Goal: Use online tool/utility: Utilize a website feature to perform a specific function

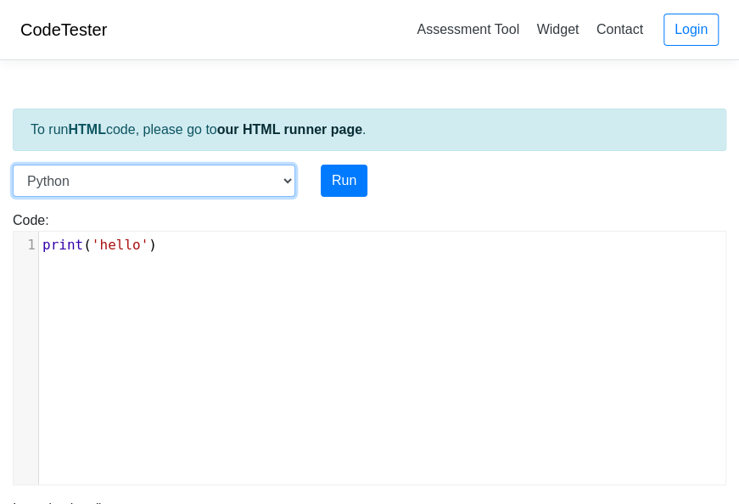
click at [166, 174] on select "C C++ Go Java Javascript Python Ruby" at bounding box center [154, 181] width 282 height 32
select select "c"
click at [13, 165] on select "C C++ Go Java Javascript Python Ruby" at bounding box center [154, 181] width 282 height 32
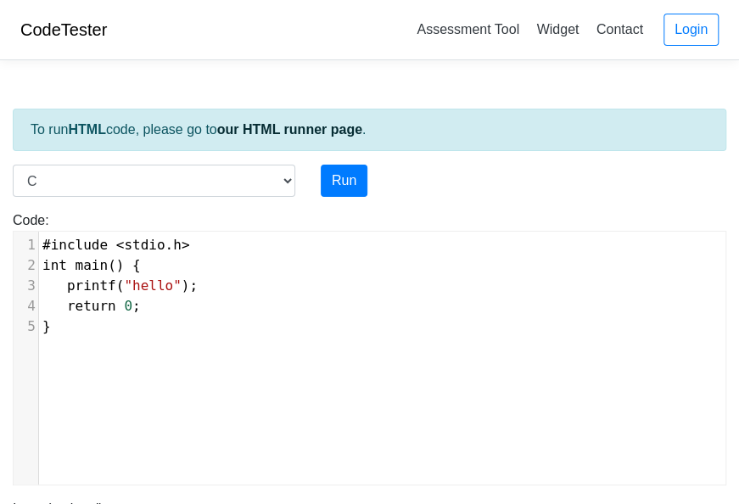
scroll to position [7, 0]
click at [148, 281] on span ""hello"" at bounding box center [152, 285] width 57 height 16
click at [164, 283] on span ""hello"" at bounding box center [152, 285] width 57 height 16
click at [349, 173] on button "Run" at bounding box center [344, 181] width 47 height 32
type input "[URL][DOMAIN_NAME]"
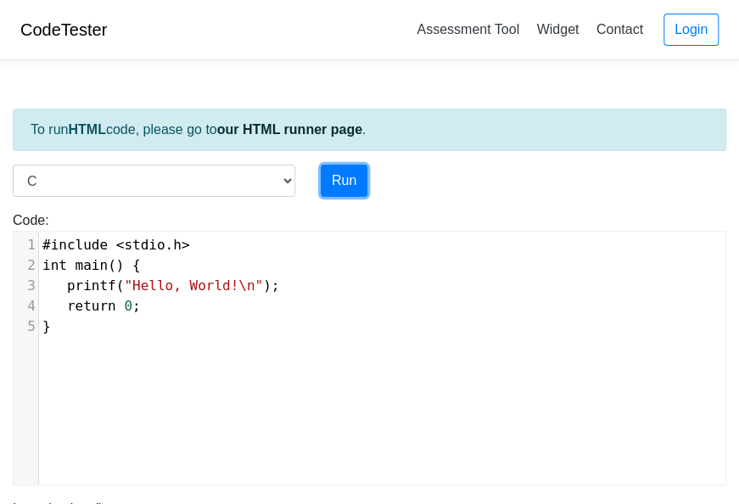
type textarea "Stdout: Hello, World!"
click at [254, 296] on pre "return 0 ;" at bounding box center [388, 306] width 699 height 20
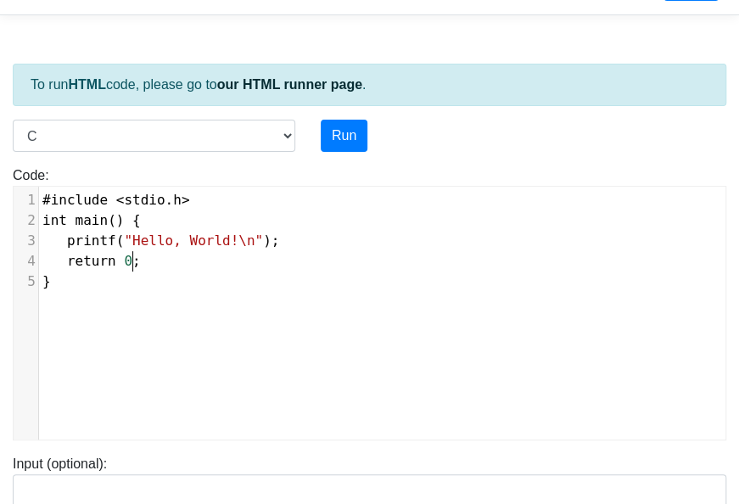
scroll to position [0, 0]
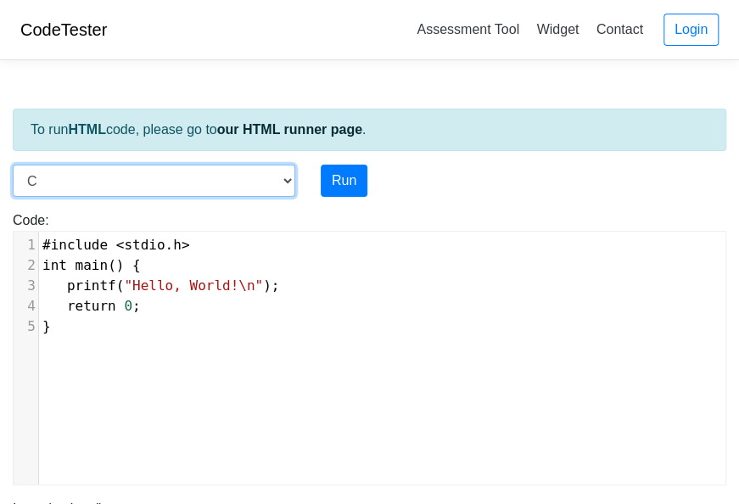
click at [282, 175] on select "C C++ Go Java Javascript Python Ruby" at bounding box center [154, 181] width 282 height 32
select select "python"
click at [13, 165] on select "C C++ Go Java Javascript Python Ruby" at bounding box center [154, 181] width 282 height 32
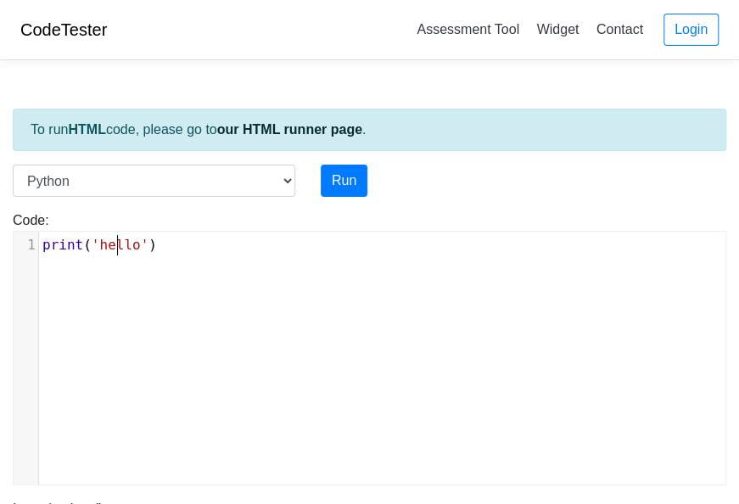
scroll to position [7, 0]
click at [117, 239] on span "'hello'" at bounding box center [120, 245] width 57 height 16
type textarea "hello"
click at [117, 239] on span "'hello'" at bounding box center [120, 245] width 57 height 16
click at [354, 180] on button "Run" at bounding box center [344, 181] width 47 height 32
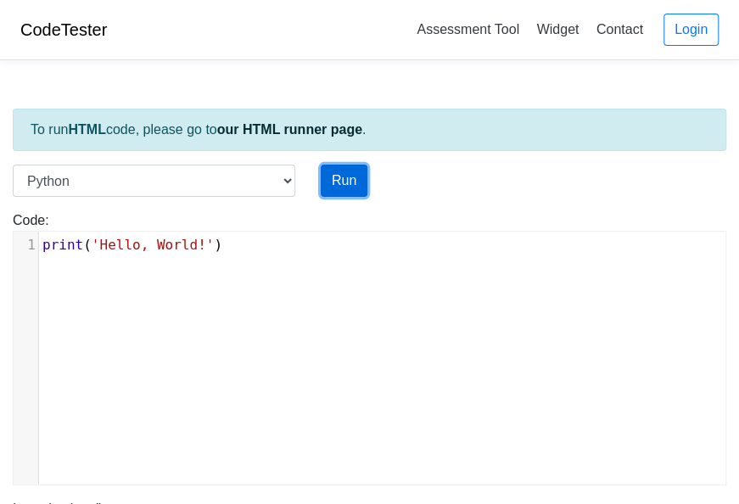
scroll to position [438, 0]
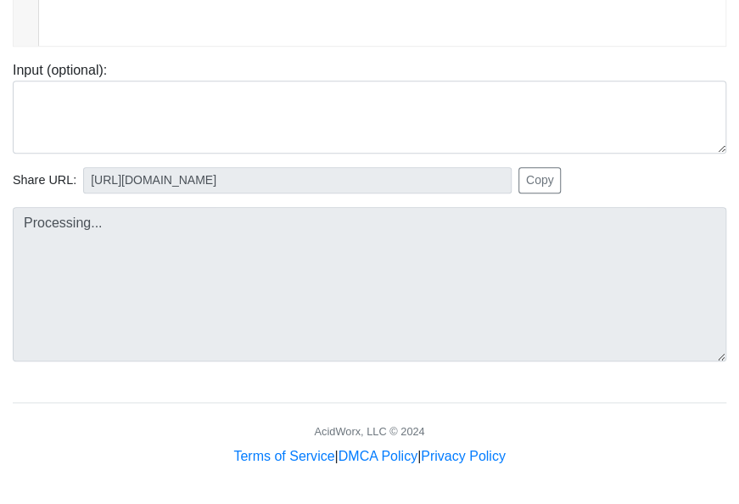
type input "[URL][DOMAIN_NAME]"
type textarea "Stdout: Hello, World!"
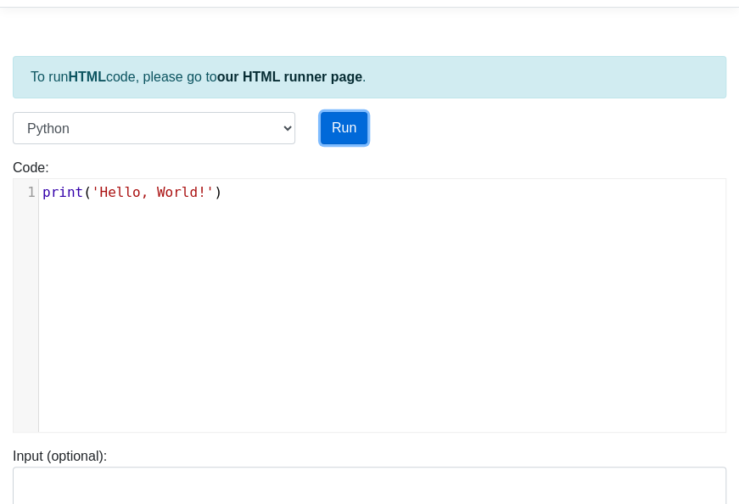
scroll to position [0, 0]
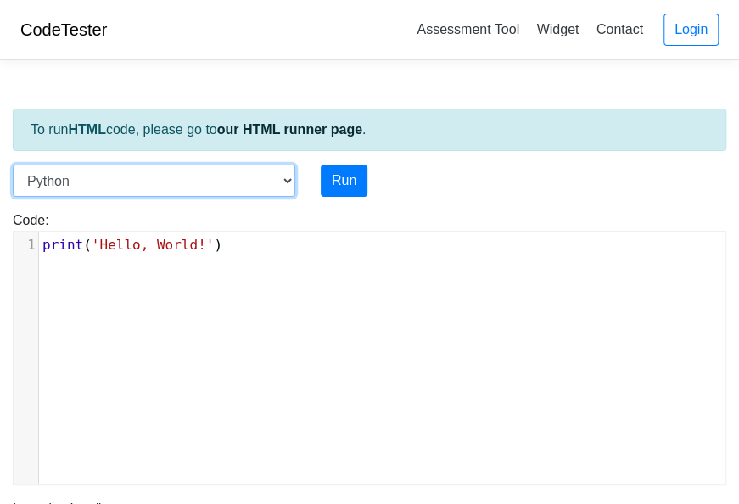
click at [290, 176] on select "C C++ Go Java Javascript Python Ruby" at bounding box center [154, 181] width 282 height 32
select select "javascript"
click at [13, 165] on select "C C++ Go Java Javascript Python Ruby" at bounding box center [154, 181] width 282 height 32
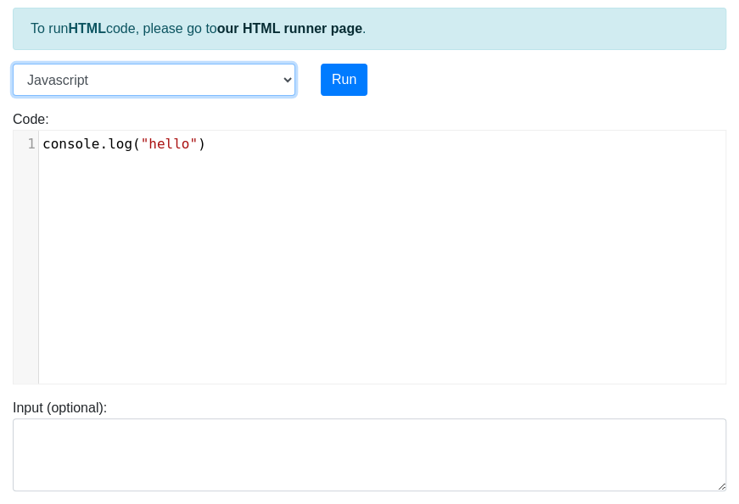
scroll to position [102, 0]
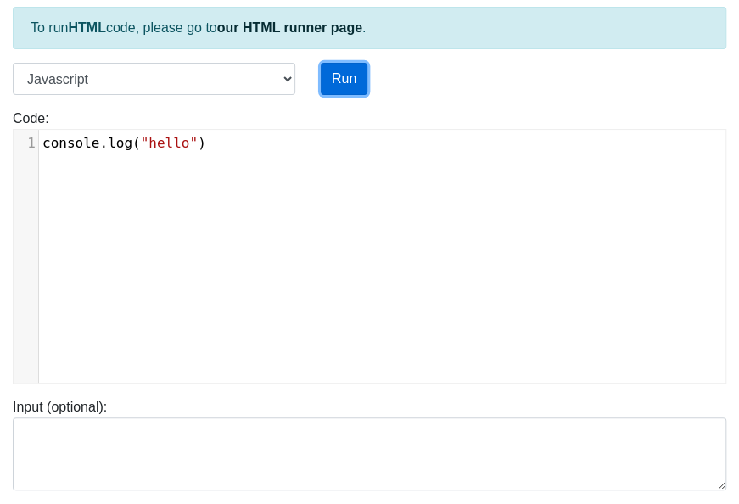
click at [350, 70] on button "Run" at bounding box center [344, 79] width 47 height 32
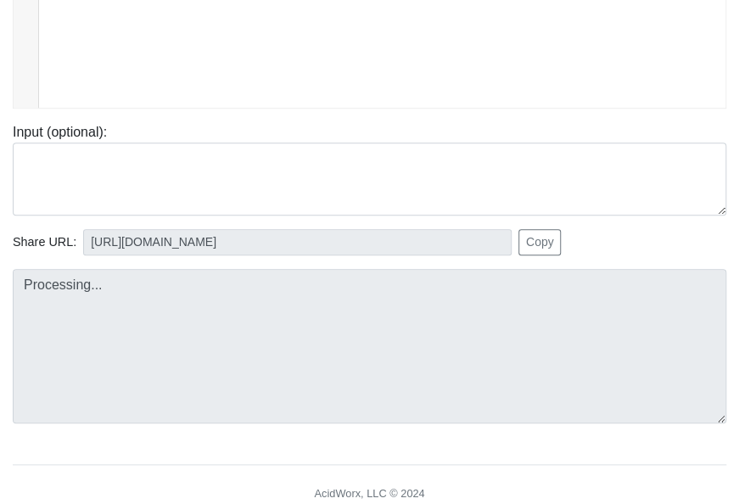
type input "[URL][DOMAIN_NAME]"
type textarea "Stdout: hello"
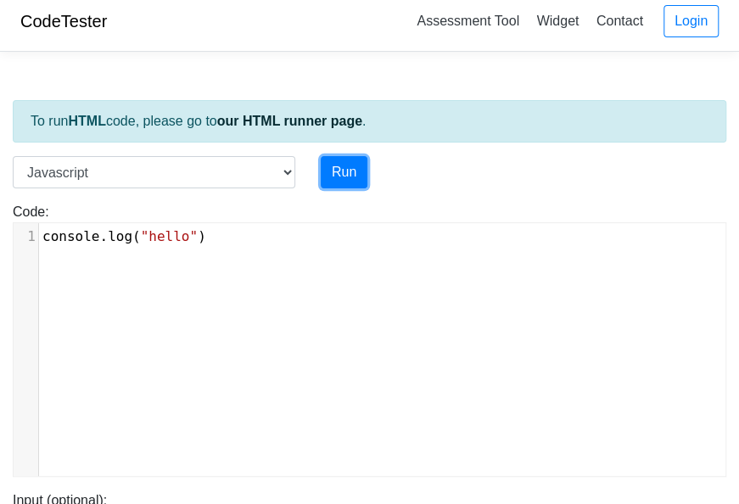
scroll to position [5, 0]
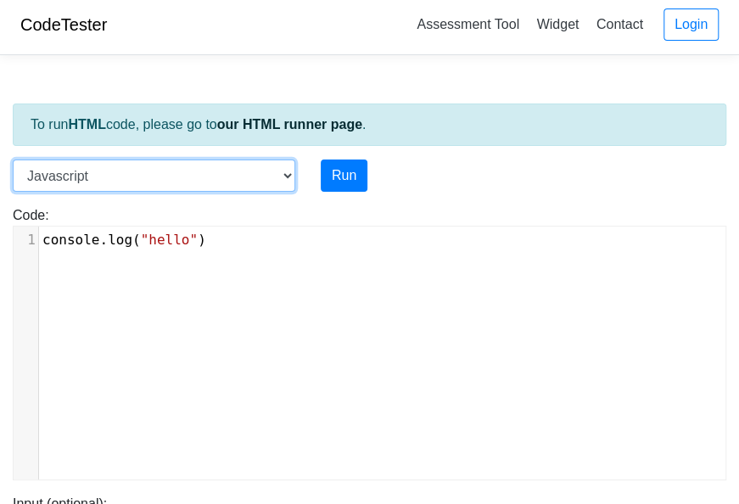
click at [288, 177] on select "C C++ Go Java Javascript Python Ruby" at bounding box center [154, 175] width 282 height 32
select select "cpp"
click at [13, 159] on select "C C++ Go Java Javascript Python Ruby" at bounding box center [154, 175] width 282 height 32
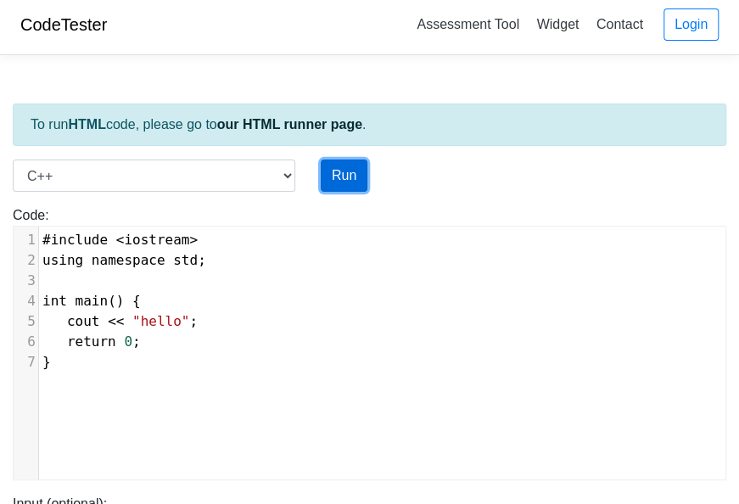
click at [344, 169] on button "Run" at bounding box center [344, 175] width 47 height 32
type input "[URL][DOMAIN_NAME]"
type textarea "Stdout: hello"
click at [344, 169] on button "Run" at bounding box center [344, 175] width 47 height 32
type input "[URL][DOMAIN_NAME]"
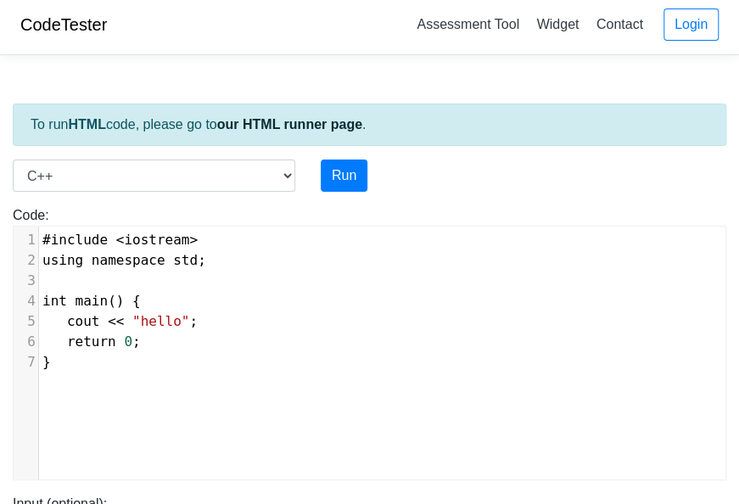
type textarea "Stdout: hello"
click at [181, 353] on pre "}" at bounding box center [388, 362] width 699 height 20
type textarea "#include <iostream> using namespace std; int main() { cout << "hello"; return 0…"
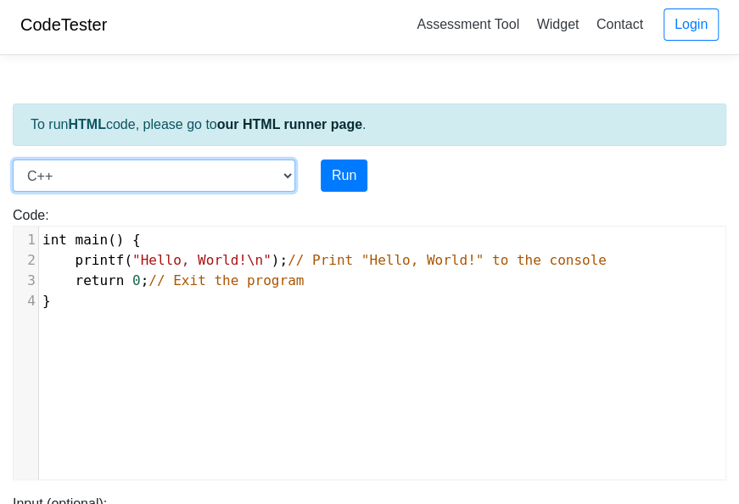
click at [287, 166] on select "C C++ Go Java Javascript Python Ruby" at bounding box center [154, 175] width 282 height 32
select select "c"
click at [13, 159] on select "C C++ Go Java Javascript Python Ruby" at bounding box center [154, 175] width 282 height 32
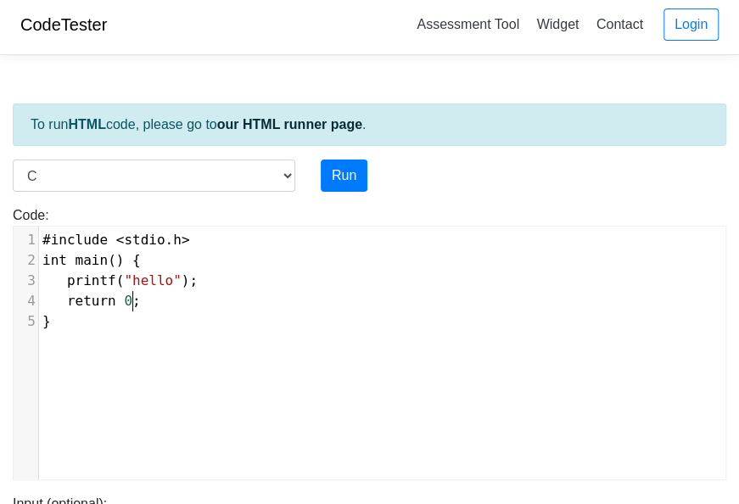
click at [217, 293] on pre "return 0 ;" at bounding box center [388, 301] width 699 height 20
type textarea "#include <stdio.h> int main() { printf("hello"); return 0; }"
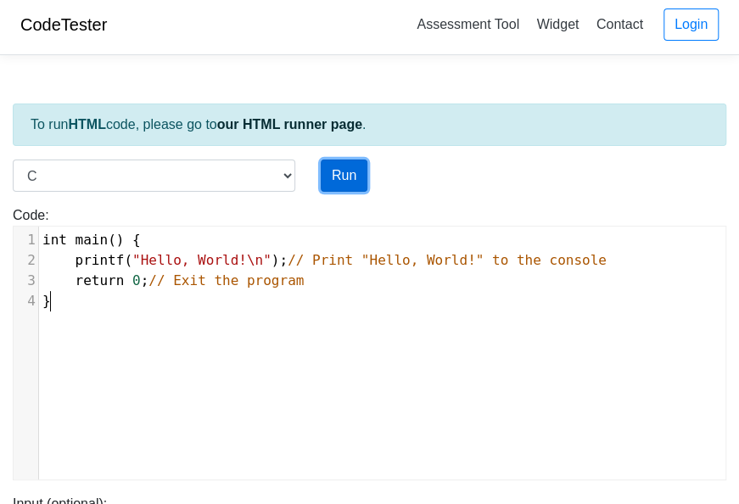
click at [340, 179] on button "Run" at bounding box center [344, 175] width 47 height 32
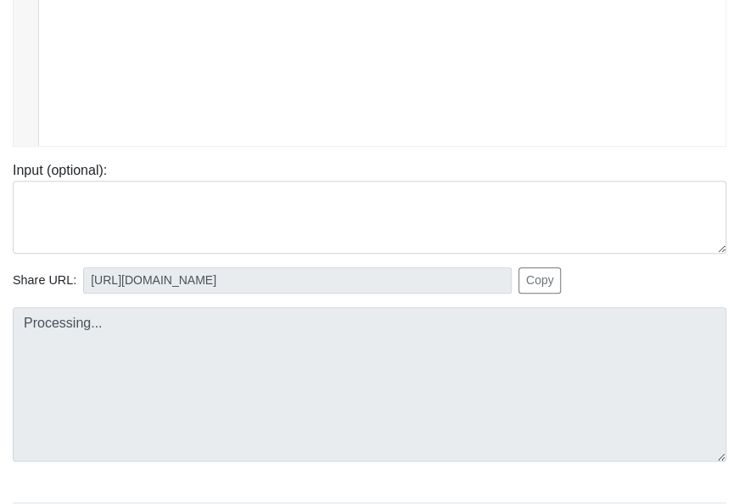
scroll to position [339, 0]
type input "[URL][DOMAIN_NAME]"
type textarea "Stdout: Hello, World! Compile Output: main.c: In function ‘main’: main.c:2:5: w…"
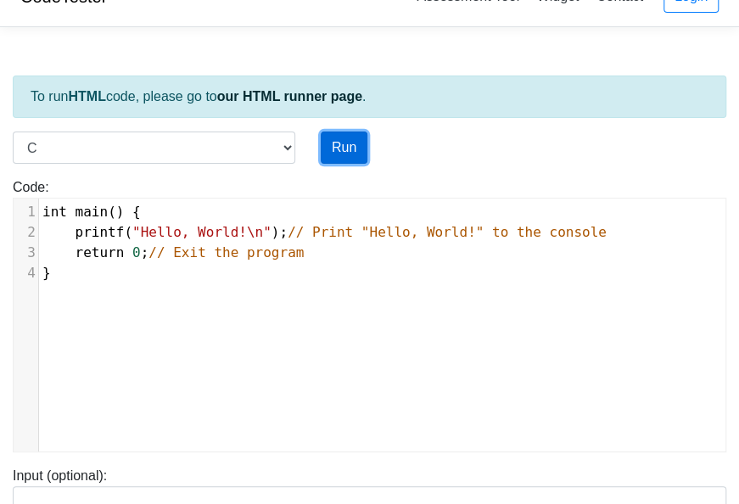
scroll to position [0, 0]
